Goal: Task Accomplishment & Management: Manage account settings

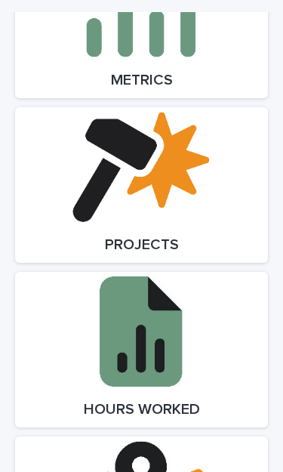
scroll to position [2287, 0]
click at [184, 177] on link "Open Link" at bounding box center [141, 185] width 253 height 156
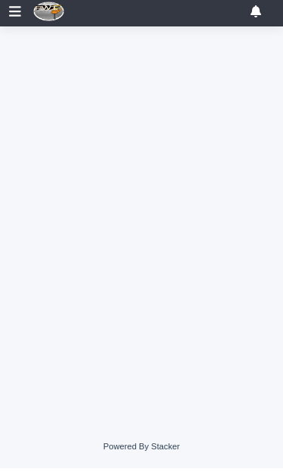
scroll to position [0, 7]
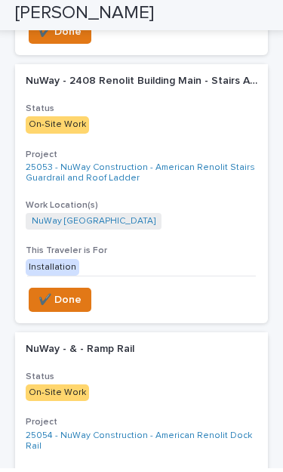
scroll to position [866, 0]
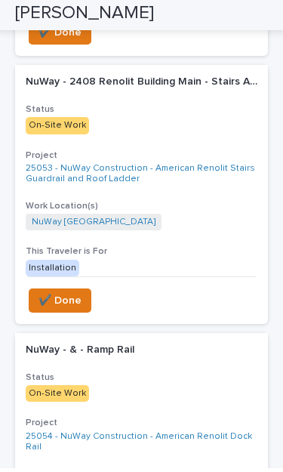
click at [72, 295] on span "✔️ Done" at bounding box center [60, 304] width 43 height 18
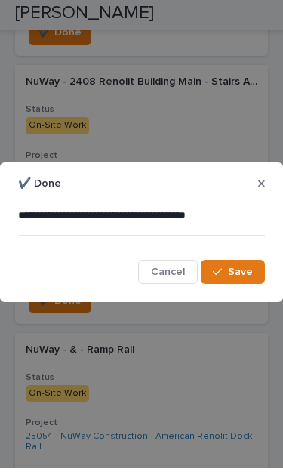
click at [241, 278] on span "Save" at bounding box center [240, 276] width 25 height 14
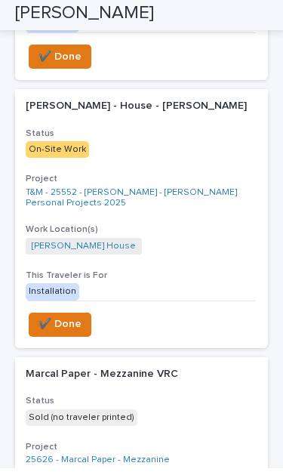
scroll to position [1111, 0]
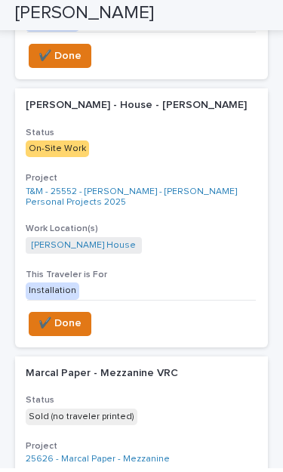
click at [79, 318] on span "✔️ Done" at bounding box center [60, 327] width 43 height 18
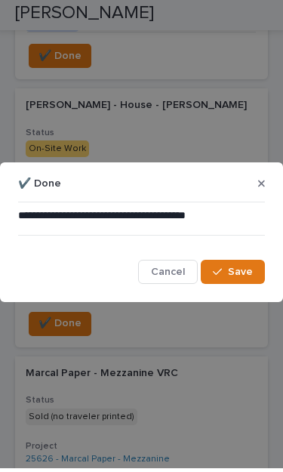
click at [240, 279] on button "Save" at bounding box center [233, 276] width 64 height 24
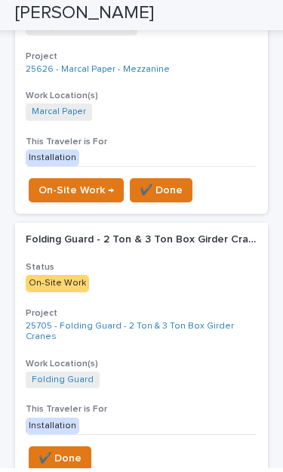
scroll to position [1491, 0]
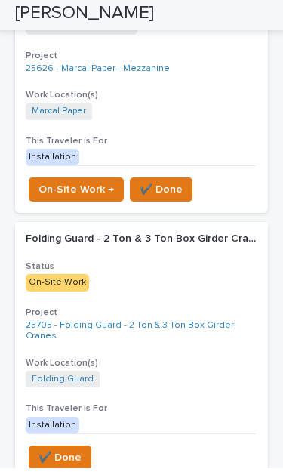
click at [162, 324] on link "25705 - Folding Guard - 2 Ton & 3 Ton Box Girder Cranes" at bounding box center [142, 335] width 232 height 22
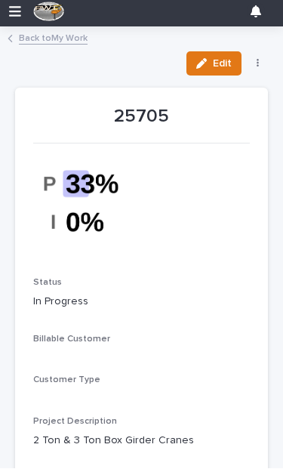
scroll to position [38, 0]
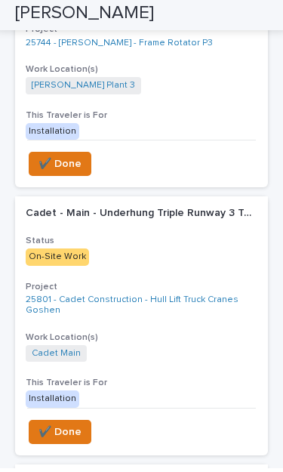
scroll to position [2044, 0]
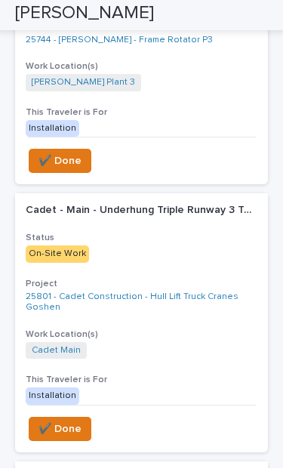
click at [194, 295] on link "25801 - Cadet Construction - Hull Lift Truck Cranes Goshen" at bounding box center [142, 306] width 232 height 22
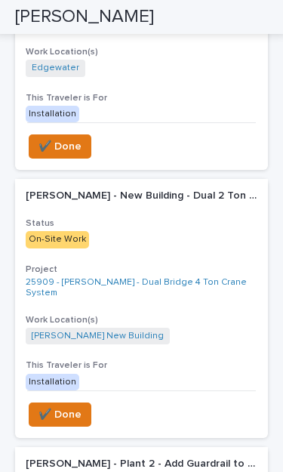
scroll to position [2859, 0]
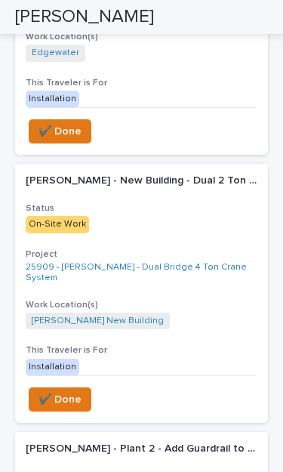
click at [63, 390] on span "✔️ Done" at bounding box center [60, 399] width 43 height 18
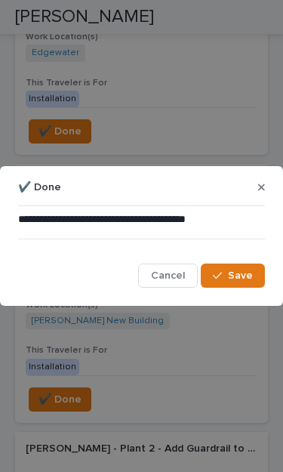
click at [242, 281] on span "Save" at bounding box center [240, 276] width 25 height 14
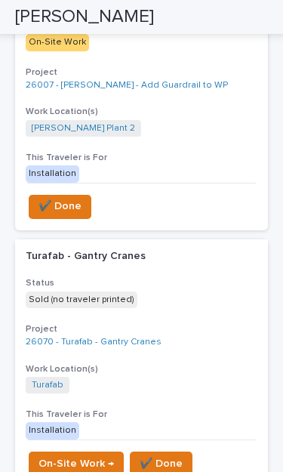
scroll to position [3057, 0]
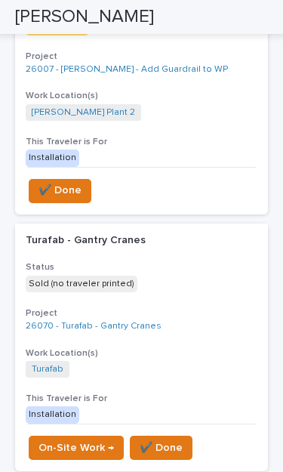
click at [108, 224] on div "Turafab - Gantry Cranes Turafab - Gantry Cranes Status Sold (no traveler printe…" at bounding box center [141, 324] width 253 height 200
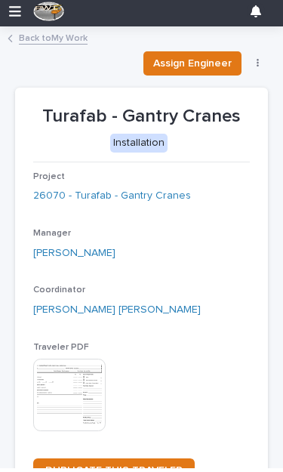
click at [162, 195] on link "26070 - Turafab - Gantry Cranes" at bounding box center [112, 200] width 158 height 16
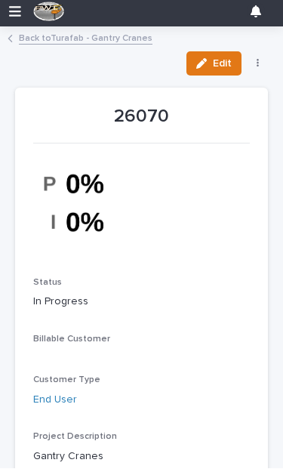
scroll to position [38, 0]
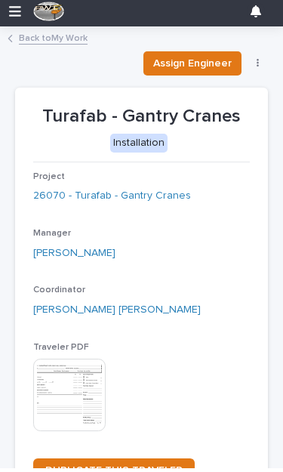
scroll to position [0, 7]
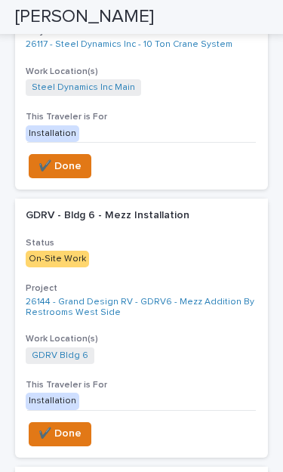
scroll to position [4123, 0]
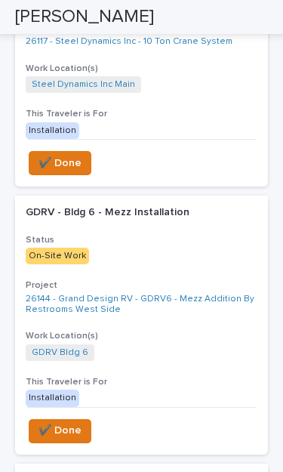
click at [180, 294] on link "26144 - Grand Design RV - GDRV6 - Mezz Addition By Restrooms West Side" at bounding box center [142, 305] width 232 height 22
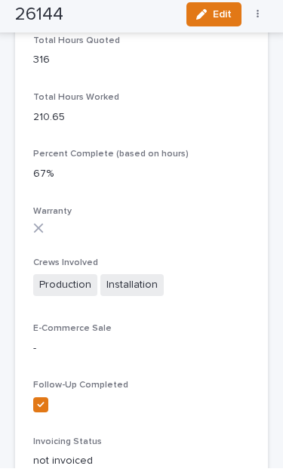
scroll to position [1308, 0]
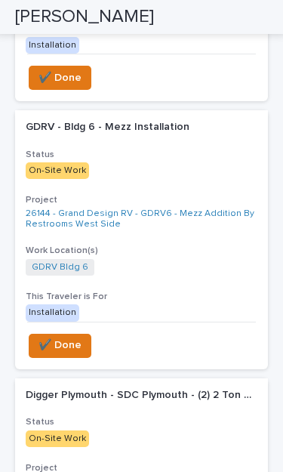
scroll to position [4169, 0]
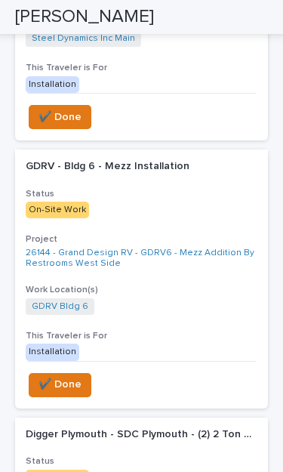
click at [74, 375] on span "✔️ Done" at bounding box center [60, 384] width 43 height 18
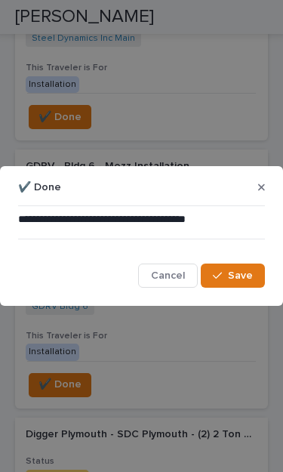
click at [240, 279] on span "Save" at bounding box center [240, 276] width 25 height 14
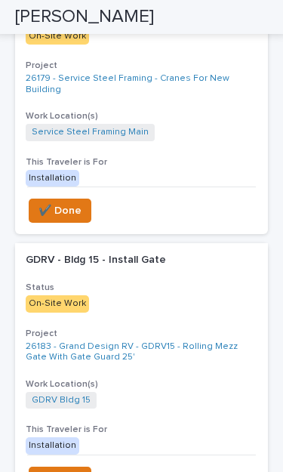
scroll to position [4612, 0]
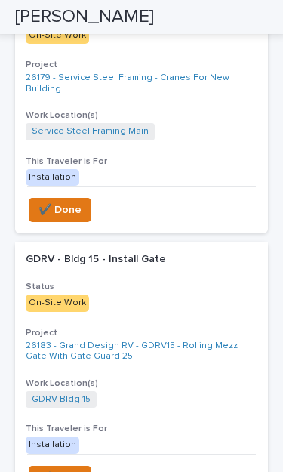
click at [171, 341] on link "26183 - Grand Design RV - GDRV15 - Rolling Mezz Gate With Gate Guard 25'" at bounding box center [142, 352] width 232 height 22
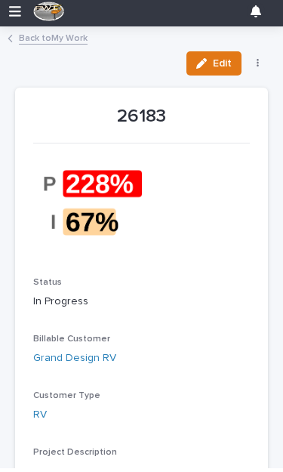
scroll to position [38, 0]
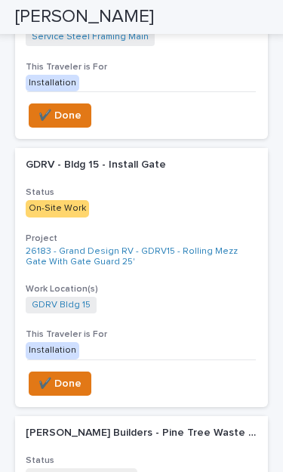
scroll to position [4686, 0]
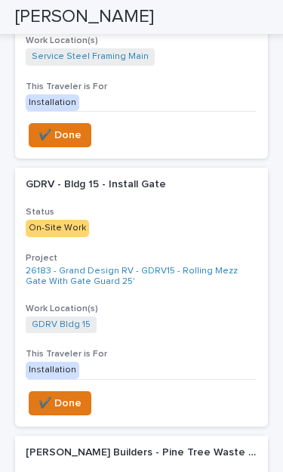
click at [70, 394] on span "✔️ Done" at bounding box center [60, 403] width 43 height 18
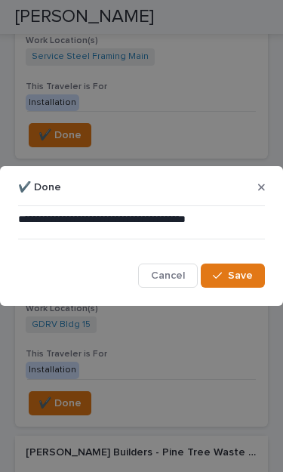
click at [247, 276] on span "Save" at bounding box center [240, 276] width 25 height 14
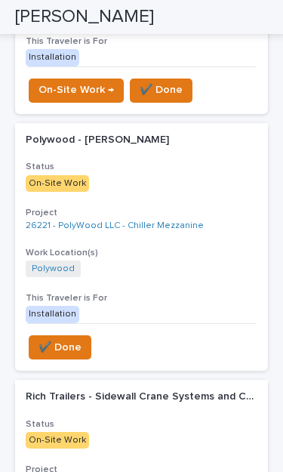
scroll to position [5268, 0]
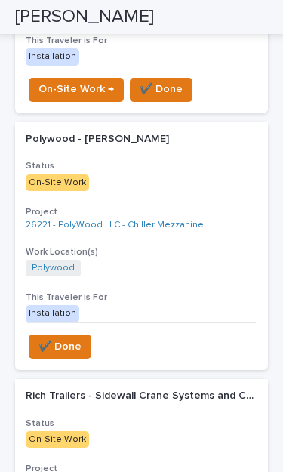
click at [159, 220] on link "26221 - PolyWood LLC - Chiller Mezzanine" at bounding box center [115, 225] width 178 height 11
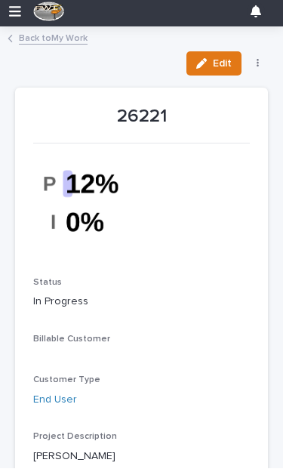
scroll to position [38, 0]
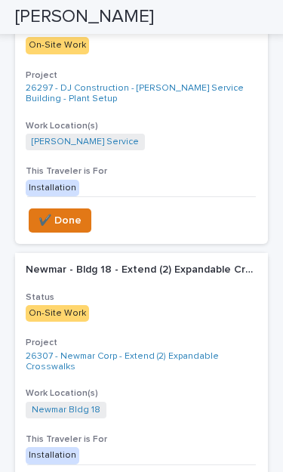
scroll to position [5941, 0]
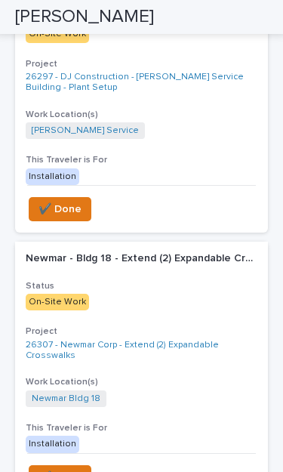
click at [72, 468] on span "✔️ Done" at bounding box center [60, 477] width 43 height 18
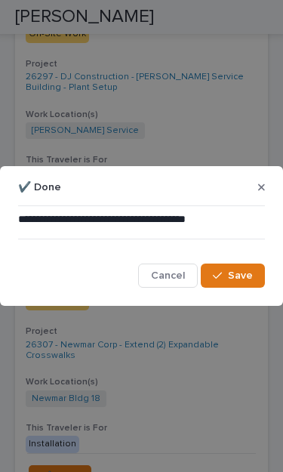
click at [242, 279] on span "Save" at bounding box center [240, 276] width 25 height 14
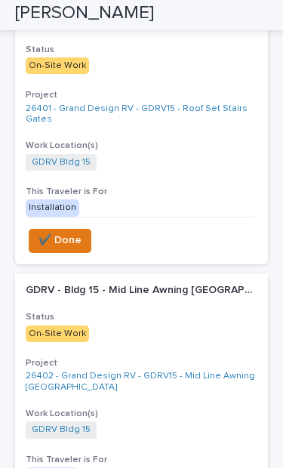
scroll to position [7202, 0]
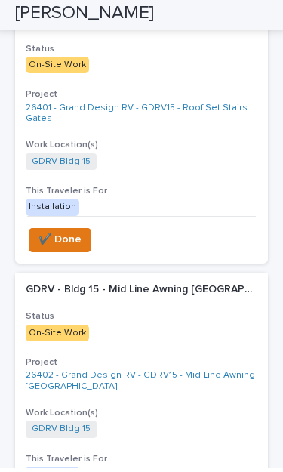
click at [142, 374] on link "26402 - Grand Design RV - GDRV15 - Mid Line Awning [GEOGRAPHIC_DATA]" at bounding box center [142, 385] width 232 height 22
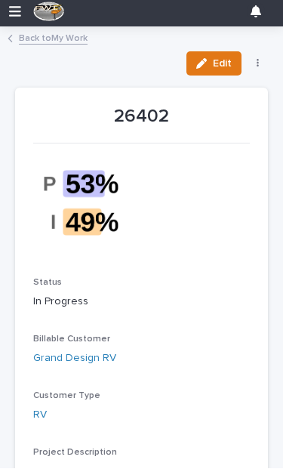
scroll to position [38, 0]
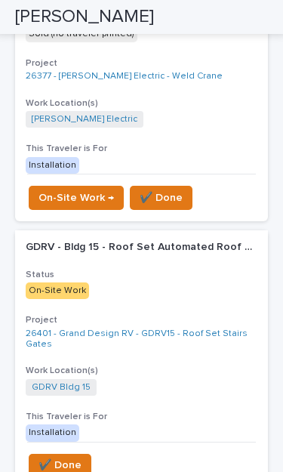
scroll to position [6965, 0]
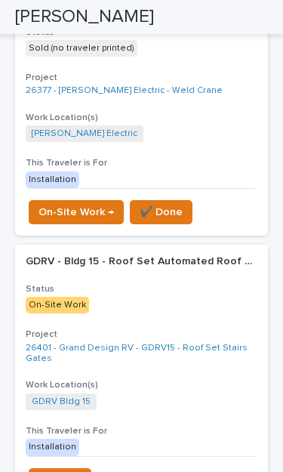
click at [189, 343] on link "26401 - Grand Design RV - GDRV15 - Roof Set Stairs Gates" at bounding box center [142, 354] width 232 height 22
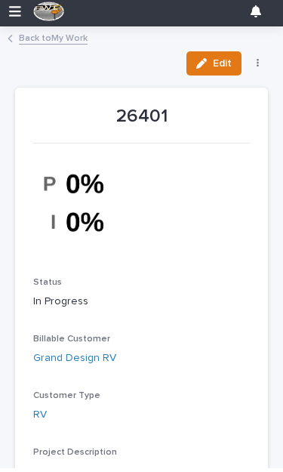
click at [25, 44] on link "Back to My Work" at bounding box center [53, 40] width 69 height 15
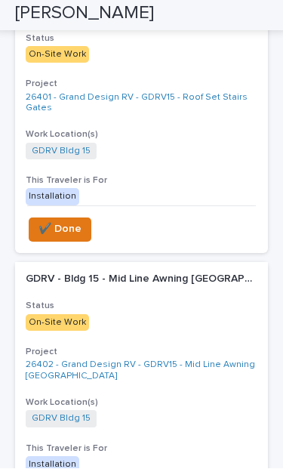
scroll to position [7214, 0]
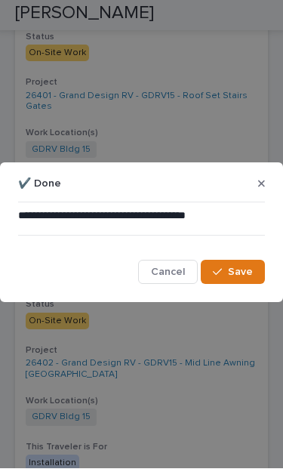
click at [230, 281] on button "Save" at bounding box center [233, 276] width 64 height 24
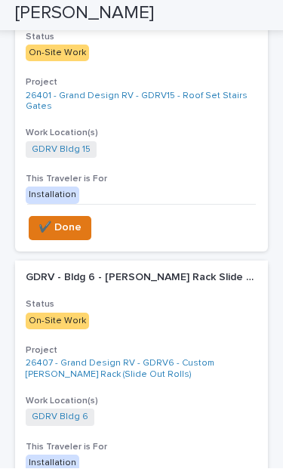
click at [193, 362] on link "26407 - Grand Design RV - GDRV6 - Custom [PERSON_NAME] Rack (Slide Out Rolls)" at bounding box center [142, 373] width 232 height 22
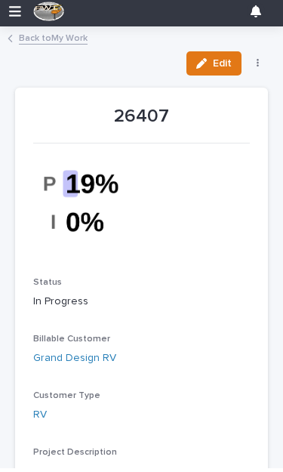
scroll to position [38, 0]
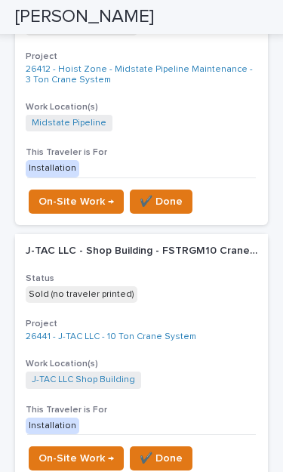
scroll to position [7779, 0]
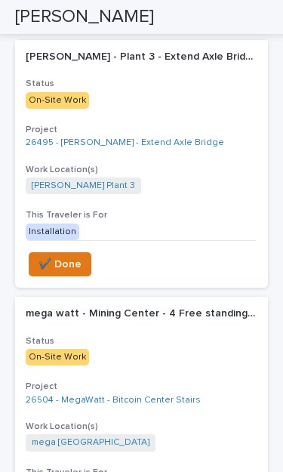
scroll to position [3573, 0]
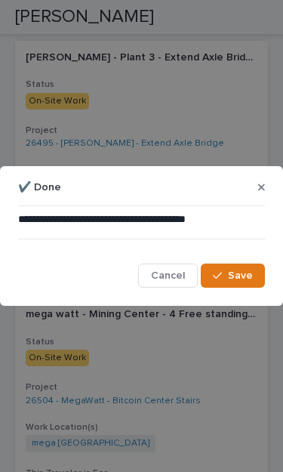
click at [236, 281] on span "Save" at bounding box center [240, 276] width 25 height 14
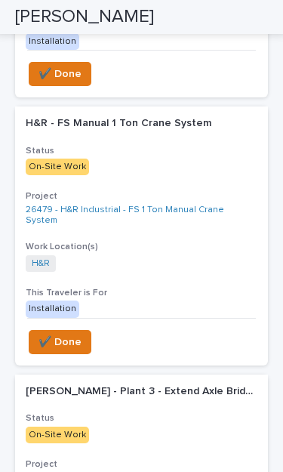
scroll to position [3238, 0]
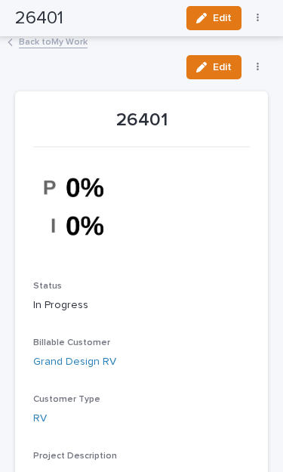
scroll to position [-25, 0]
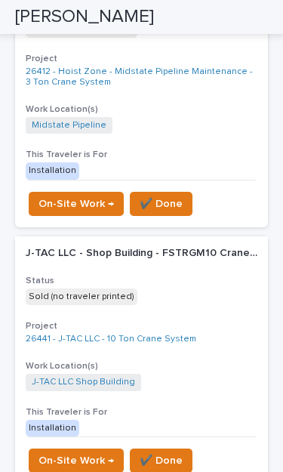
scroll to position [7776, 0]
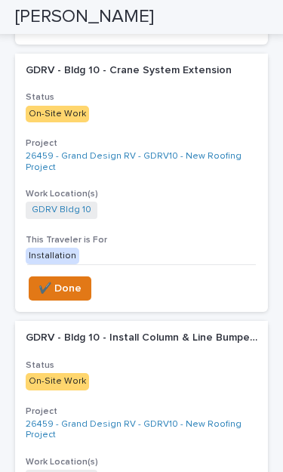
scroll to position [615, 0]
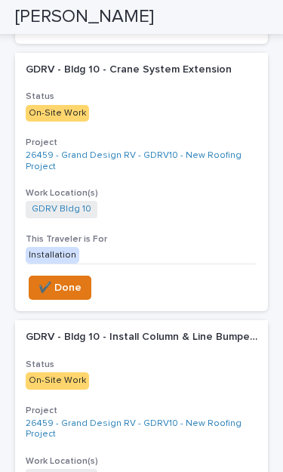
click at [222, 418] on link "26459 - Grand Design RV - GDRV10 - New Roofing Project" at bounding box center [142, 429] width 232 height 22
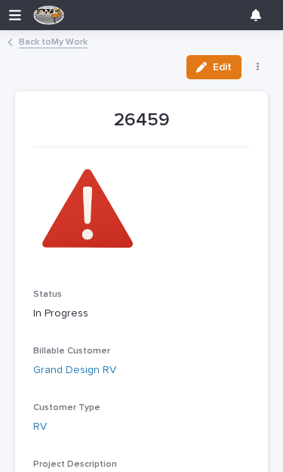
scroll to position [-4, 0]
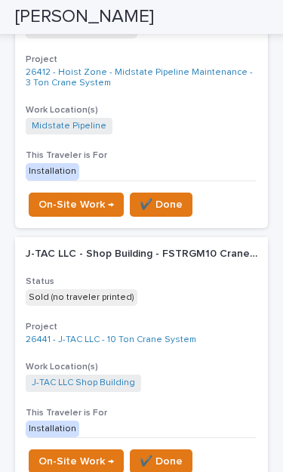
scroll to position [7776, 0]
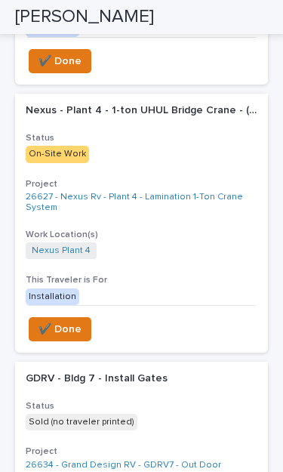
scroll to position [6176, 0]
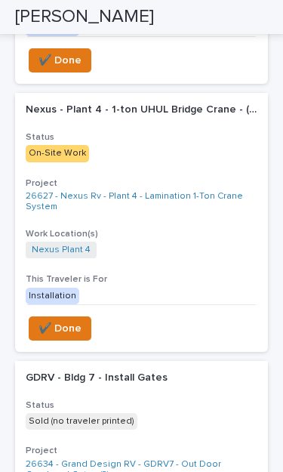
click at [142, 459] on link "26634 - Grand Design RV - GDRV7 - Out Door Overhead Gates (2)" at bounding box center [142, 470] width 232 height 22
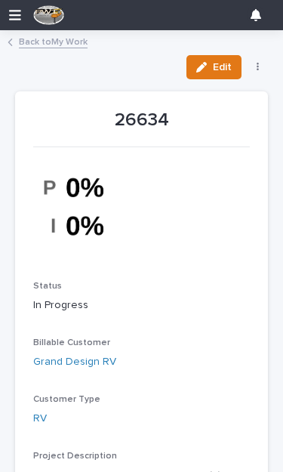
scroll to position [38, 0]
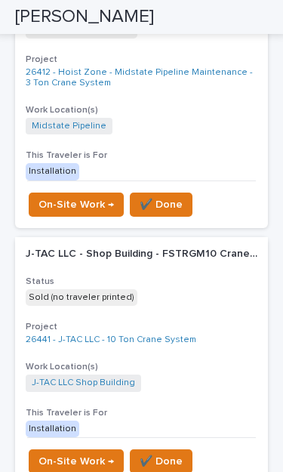
scroll to position [7776, 0]
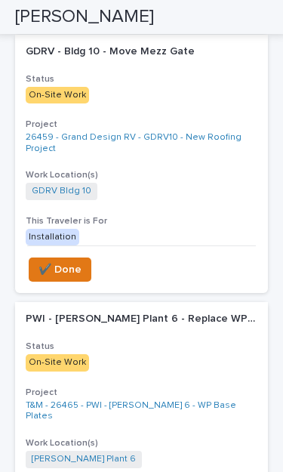
scroll to position [1973, 0]
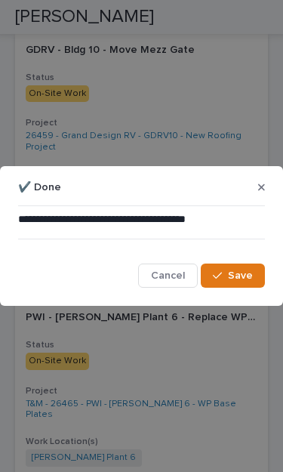
click at [248, 285] on button "Save" at bounding box center [233, 276] width 64 height 24
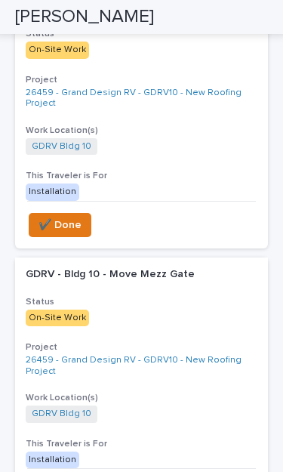
scroll to position [1799, 0]
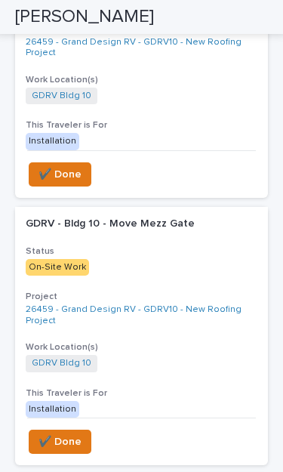
click at [70, 433] on span "✔️ Done" at bounding box center [60, 442] width 43 height 18
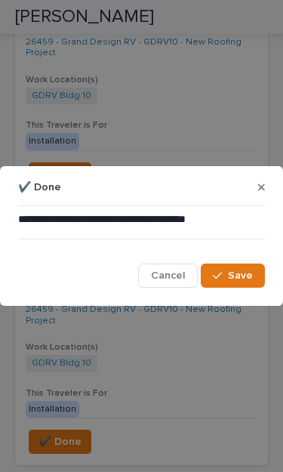
click at [243, 286] on button "Save" at bounding box center [233, 276] width 64 height 24
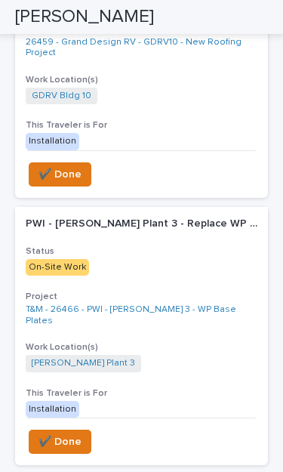
scroll to position [1604, 0]
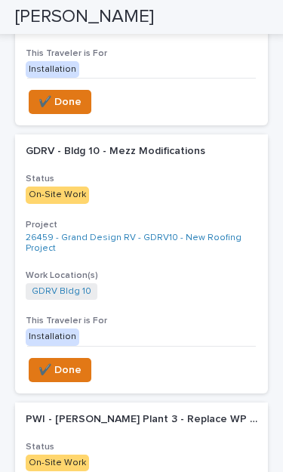
click at [75, 358] on button "✔️ Done" at bounding box center [60, 370] width 63 height 24
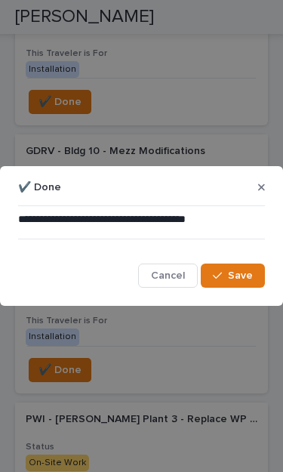
click at [230, 277] on span "Save" at bounding box center [240, 276] width 25 height 14
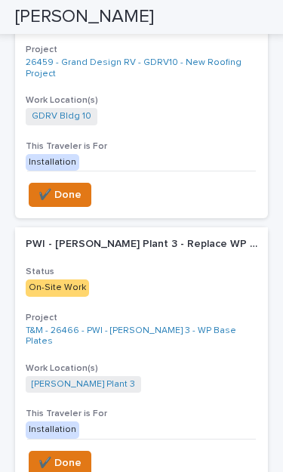
scroll to position [1524, 0]
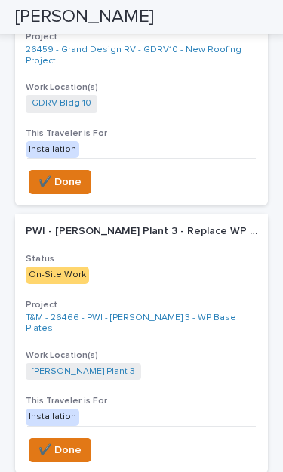
click at [73, 438] on button "✔️ Done" at bounding box center [60, 450] width 63 height 24
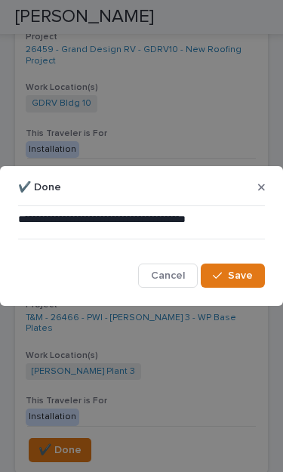
click at [239, 283] on button "Save" at bounding box center [233, 276] width 64 height 24
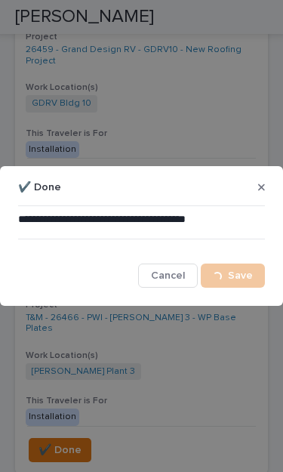
scroll to position [0, 0]
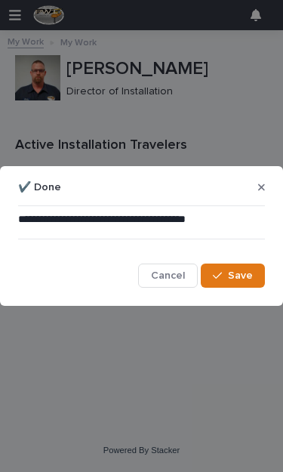
click at [245, 274] on span "Save" at bounding box center [240, 276] width 25 height 14
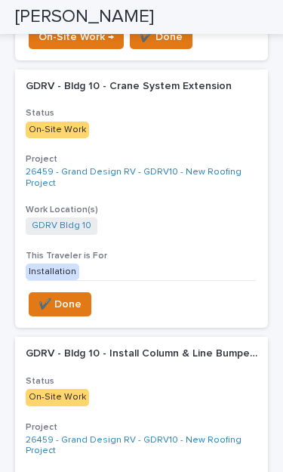
scroll to position [600, 0]
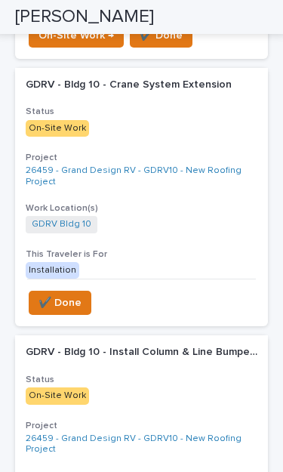
click at [205, 170] on link "26459 - Grand Design RV - GDRV10 - New Roofing Project" at bounding box center [142, 176] width 232 height 22
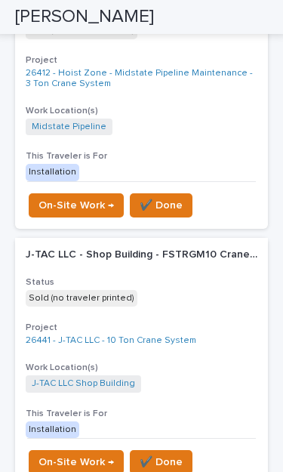
scroll to position [7776, 0]
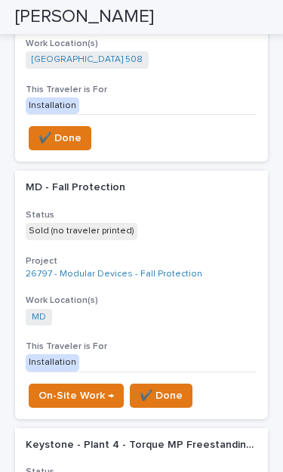
scroll to position [1823, 0]
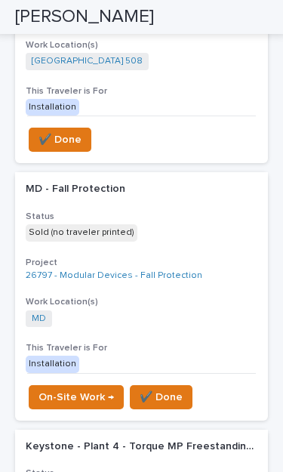
click at [168, 388] on span "✔️ Done" at bounding box center [161, 397] width 43 height 18
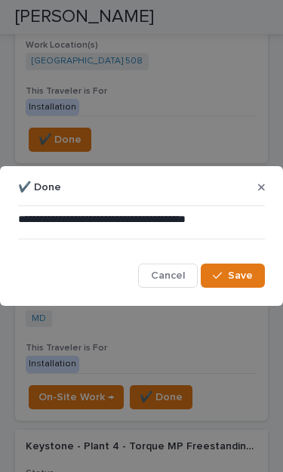
click at [239, 279] on span "Save" at bounding box center [240, 276] width 25 height 14
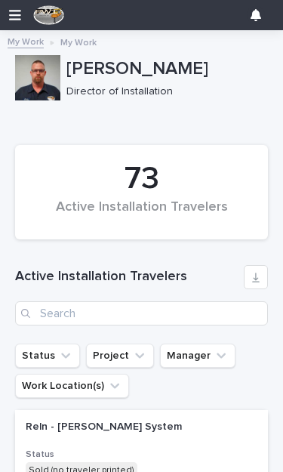
scroll to position [0, 0]
